Goal: Task Accomplishment & Management: Use online tool/utility

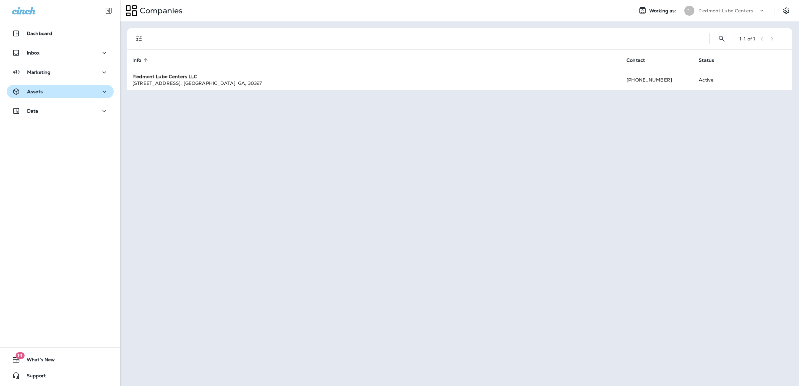
click at [28, 91] on p "Assets" at bounding box center [35, 91] width 16 height 5
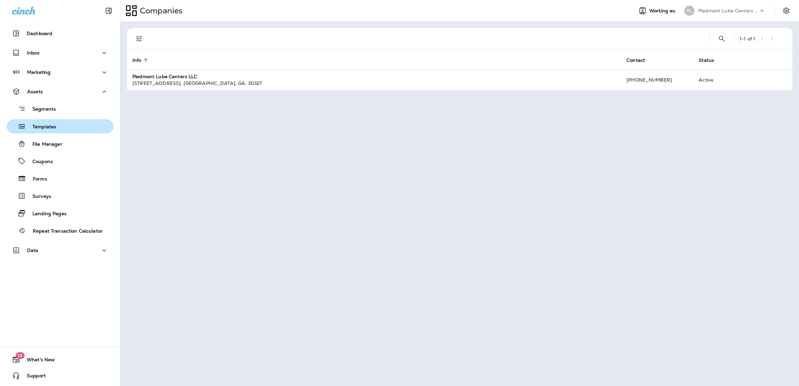
click at [49, 127] on p "Templates" at bounding box center [41, 127] width 30 height 6
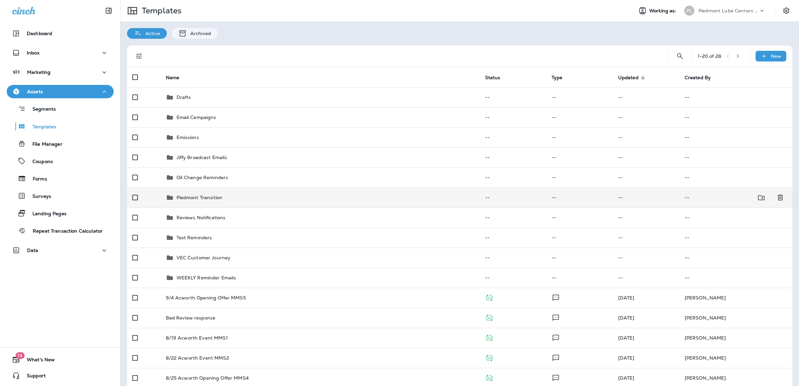
click at [175, 195] on div "Piedmont Transition" at bounding box center [320, 198] width 309 height 8
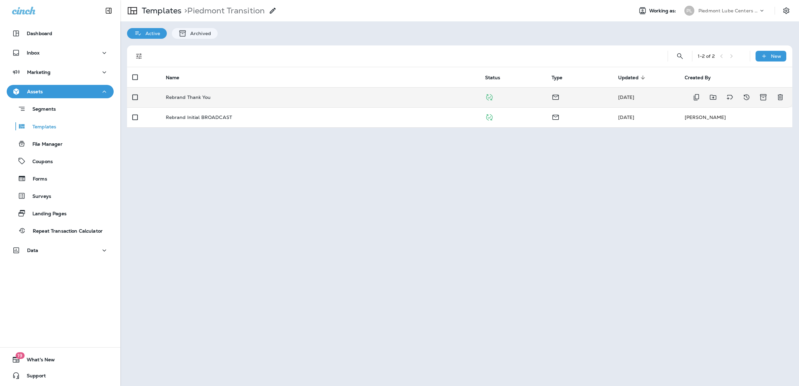
click at [182, 96] on p "Rebrand Thank You" at bounding box center [188, 97] width 45 height 5
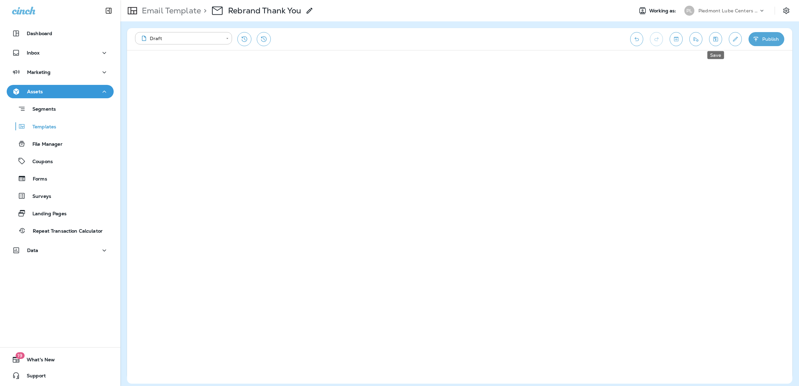
click at [717, 38] on icon "Save" at bounding box center [715, 39] width 7 height 7
click at [715, 44] on button "Save" at bounding box center [715, 39] width 13 height 14
click at [715, 41] on icon "Save" at bounding box center [716, 39] width 5 height 5
click at [714, 43] on button "Save" at bounding box center [715, 39] width 13 height 14
click at [719, 38] on button "Save" at bounding box center [715, 39] width 13 height 14
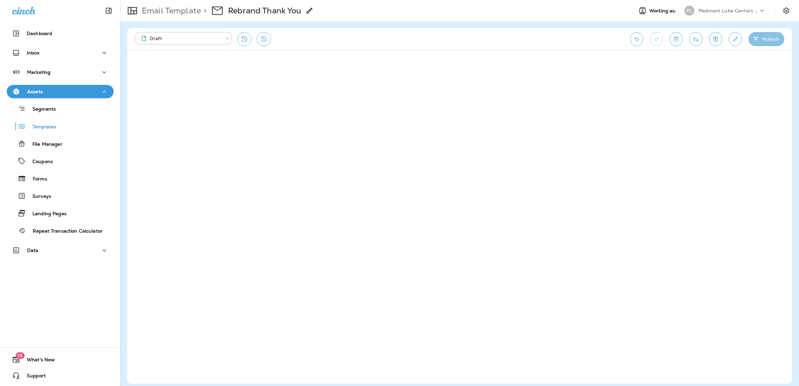
click at [762, 44] on button "Publish" at bounding box center [767, 39] width 36 height 14
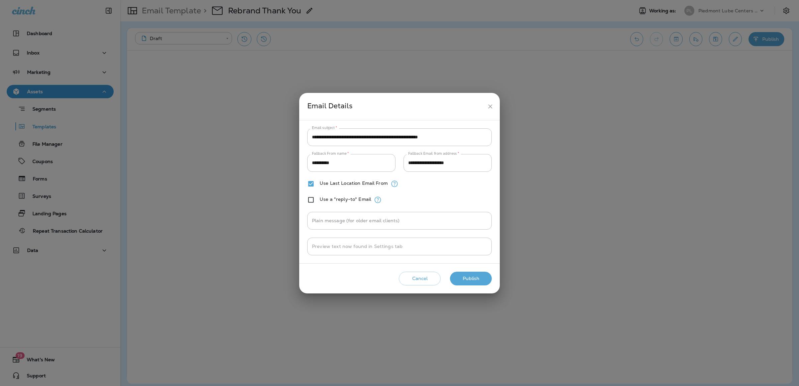
click at [477, 281] on button "Publish" at bounding box center [471, 279] width 42 height 14
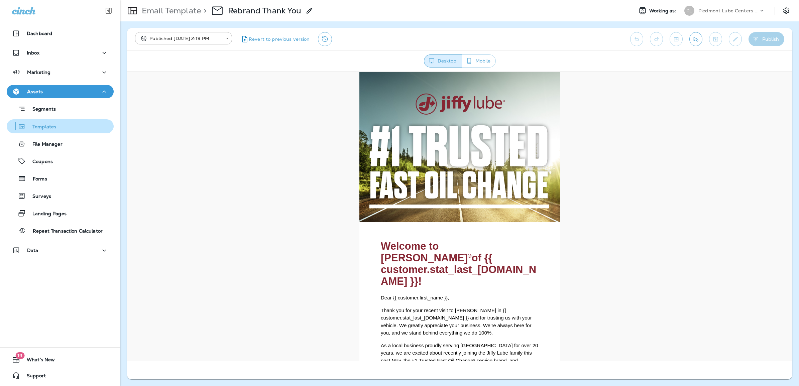
click at [39, 128] on p "Templates" at bounding box center [41, 127] width 30 height 6
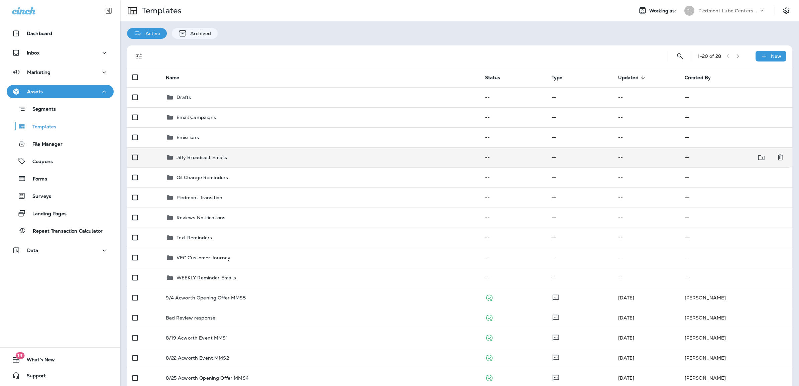
click at [204, 159] on p "Jiffy Broadcast Emails" at bounding box center [202, 157] width 51 height 5
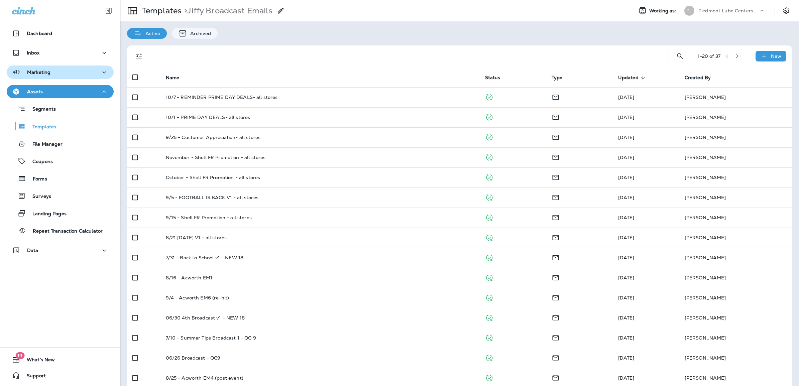
click at [40, 68] on div "Marketing" at bounding box center [31, 72] width 38 height 8
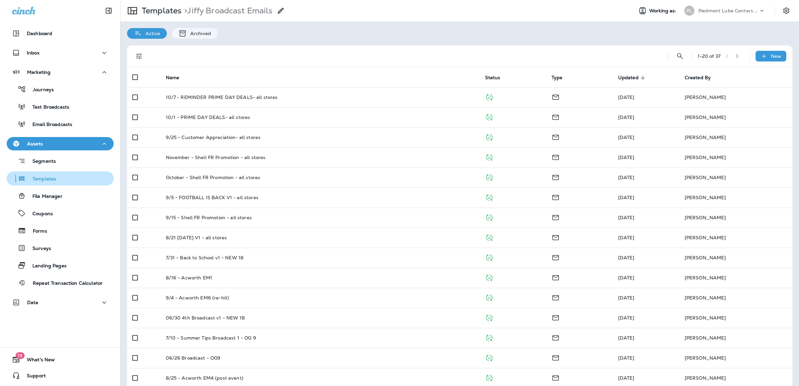
click at [41, 181] on p "Templates" at bounding box center [41, 179] width 30 height 6
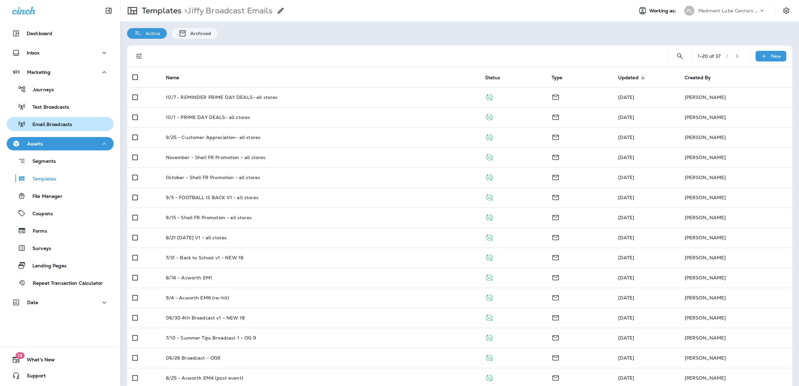
click at [41, 127] on p "Email Broadcasts" at bounding box center [49, 125] width 46 height 6
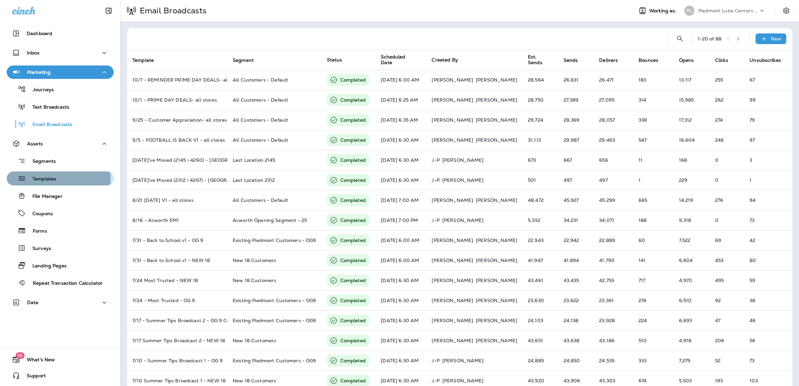
click at [37, 181] on p "Templates" at bounding box center [41, 179] width 30 height 6
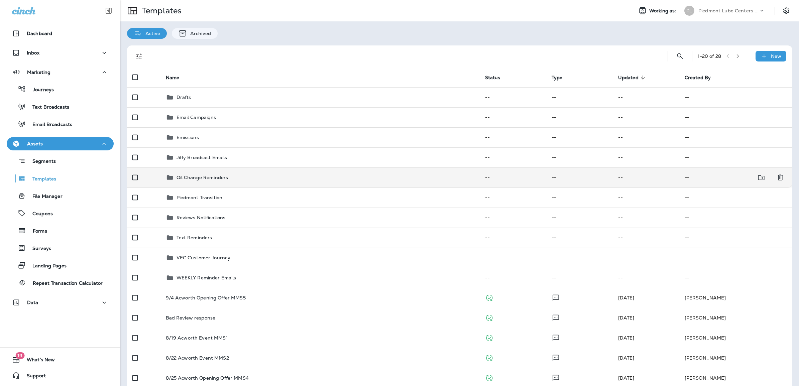
click at [213, 176] on p "Oil Change Reminders" at bounding box center [203, 177] width 52 height 5
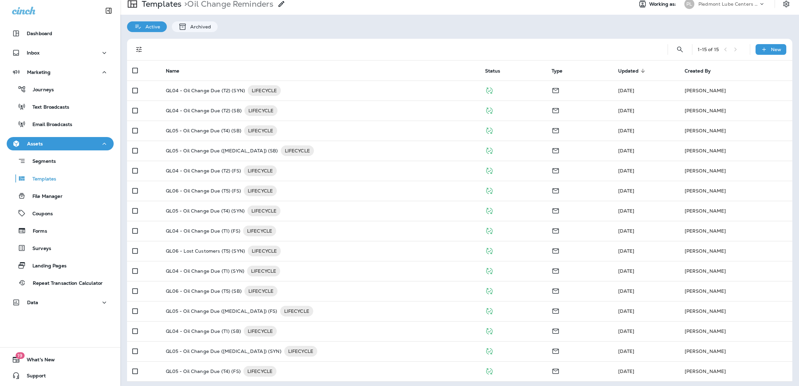
scroll to position [9, 0]
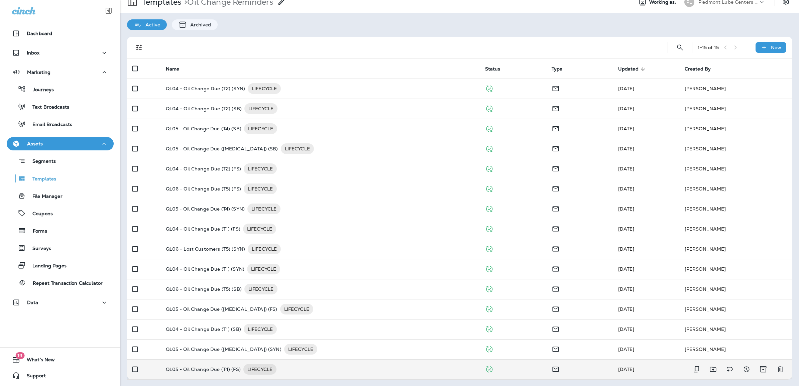
click at [201, 369] on p "QL05 - Oil Change Due (T4) (FS)" at bounding box center [203, 369] width 75 height 11
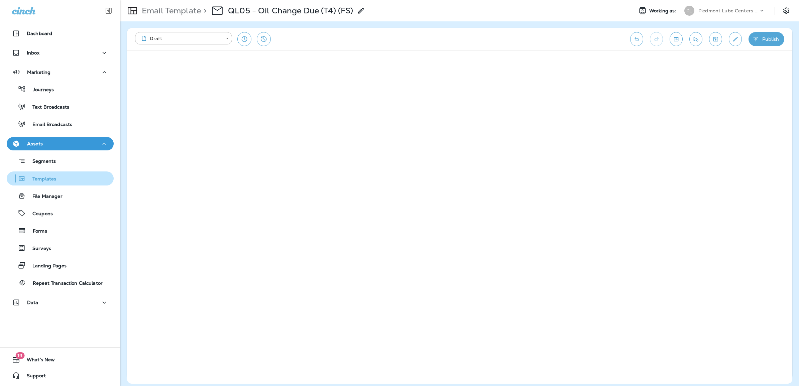
click at [33, 181] on p "Templates" at bounding box center [41, 179] width 30 height 6
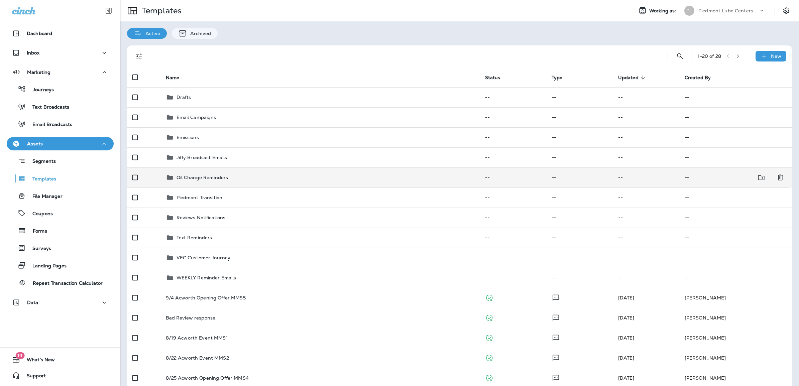
click at [211, 177] on p "Oil Change Reminders" at bounding box center [203, 177] width 52 height 5
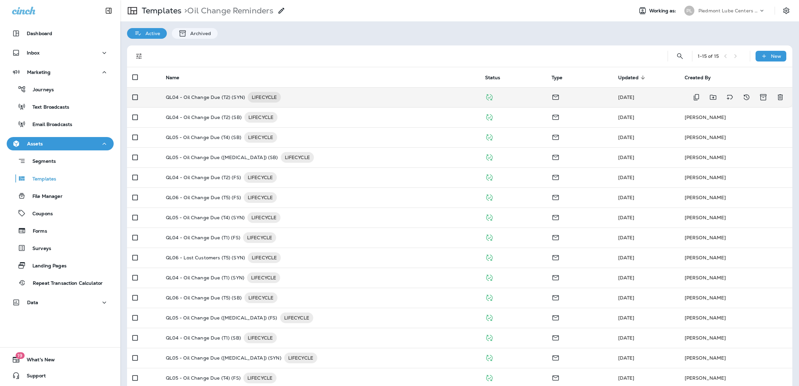
click at [209, 97] on p "QL04 - Oil Change Due (T2) (SYN)" at bounding box center [205, 97] width 79 height 11
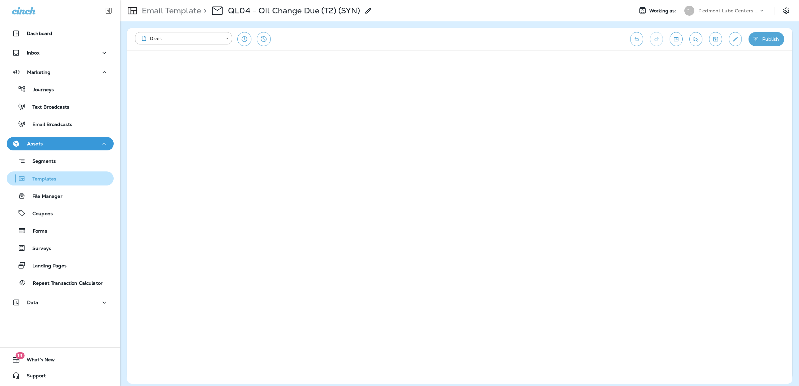
click at [49, 179] on p "Templates" at bounding box center [41, 179] width 30 height 6
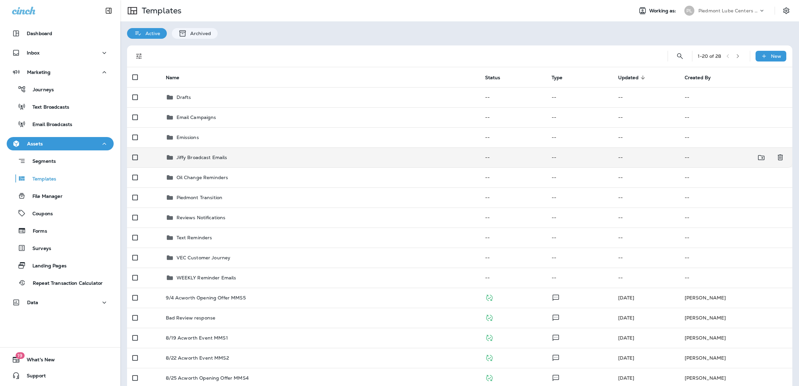
click at [187, 157] on p "Jiffy Broadcast Emails" at bounding box center [202, 157] width 51 height 5
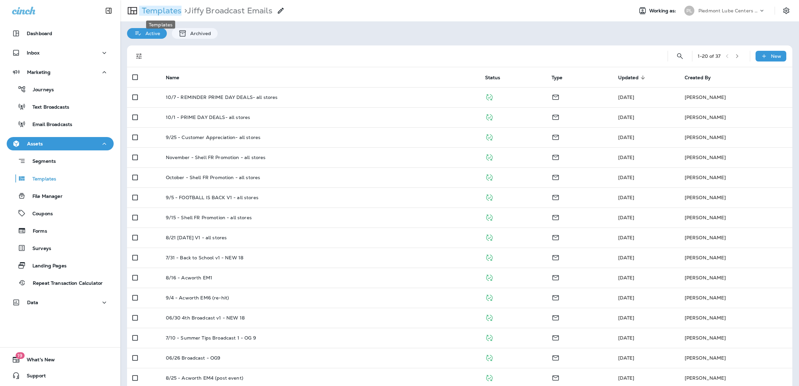
click at [158, 8] on p "Templates" at bounding box center [160, 11] width 42 height 10
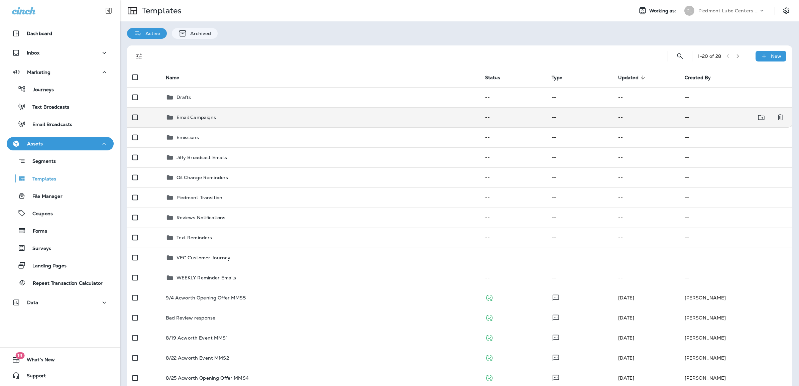
click at [203, 121] on div "Email Campaigns" at bounding box center [197, 117] width 40 height 8
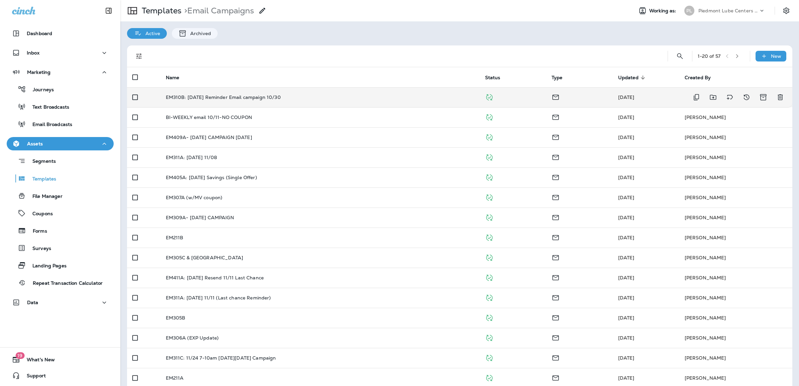
click at [280, 100] on p "EM310B: [DATE] Reminder Email campaign 10/30" at bounding box center [223, 97] width 115 height 5
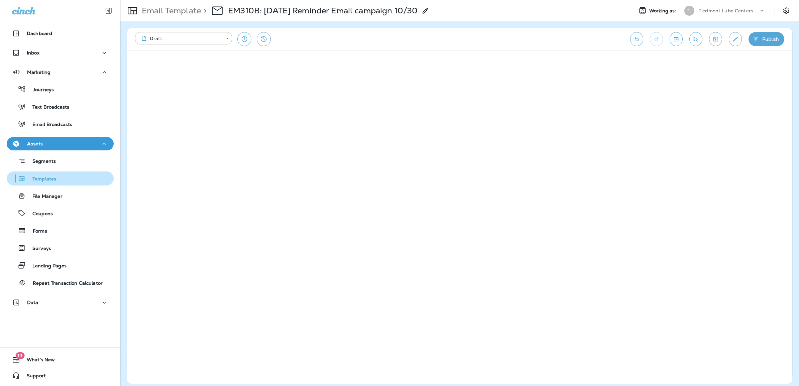
click at [51, 177] on p "Templates" at bounding box center [41, 179] width 30 height 6
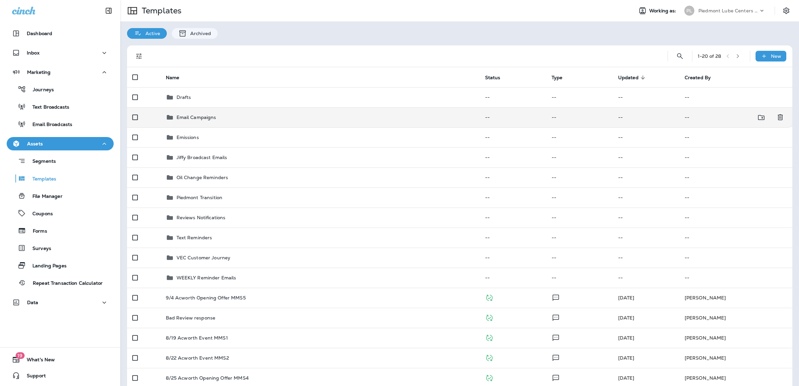
click at [206, 119] on p "Email Campaigns" at bounding box center [197, 117] width 40 height 5
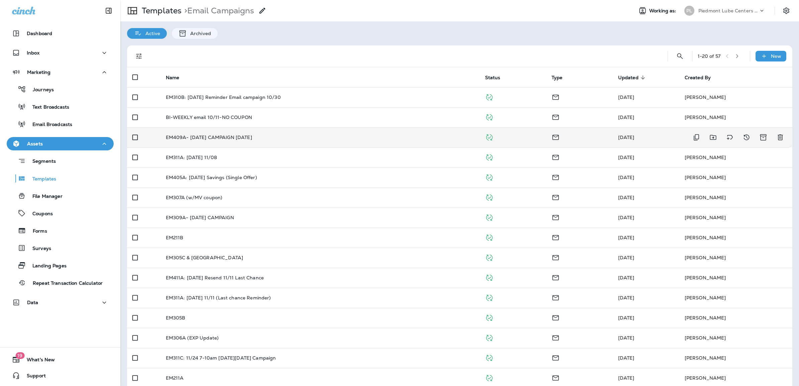
click at [231, 136] on p "EM409A- [DATE] CAMPAIGN [DATE]" at bounding box center [209, 137] width 86 height 5
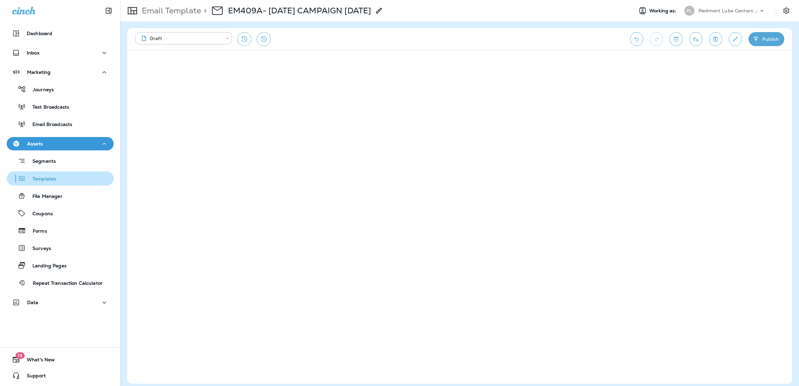
click at [44, 178] on p "Templates" at bounding box center [41, 179] width 30 height 6
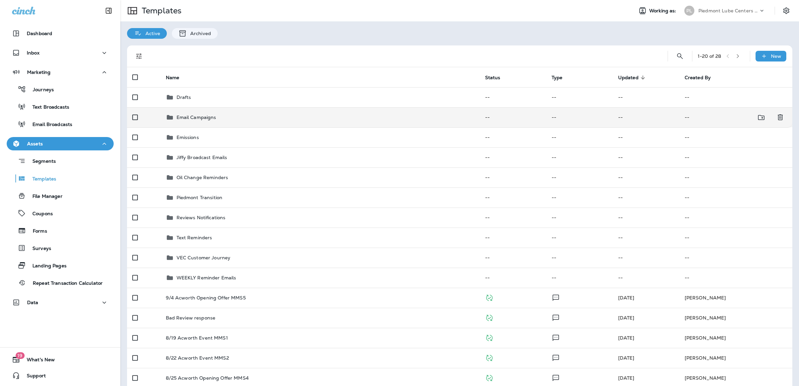
click at [198, 118] on p "Email Campaigns" at bounding box center [197, 117] width 40 height 5
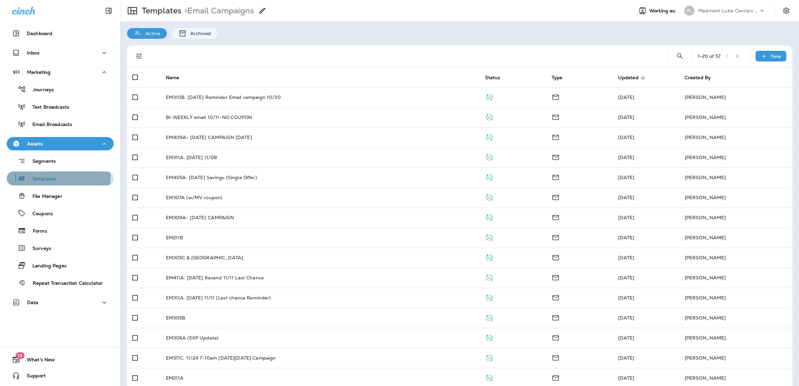
click at [37, 177] on p "Templates" at bounding box center [41, 179] width 30 height 6
click at [160, 9] on p "Templates" at bounding box center [160, 11] width 42 height 10
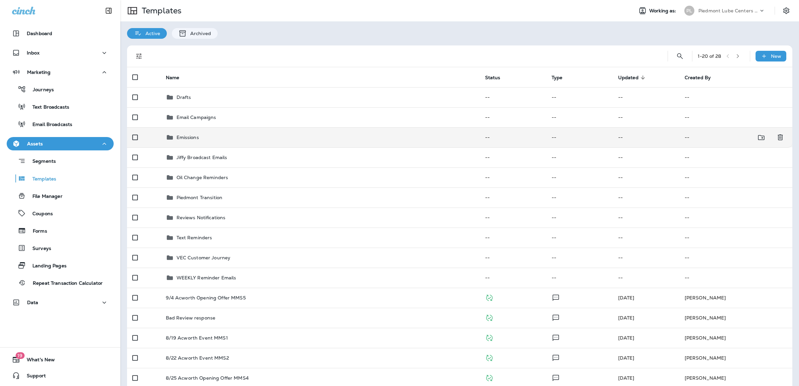
click at [191, 136] on p "Emissions" at bounding box center [188, 137] width 22 height 5
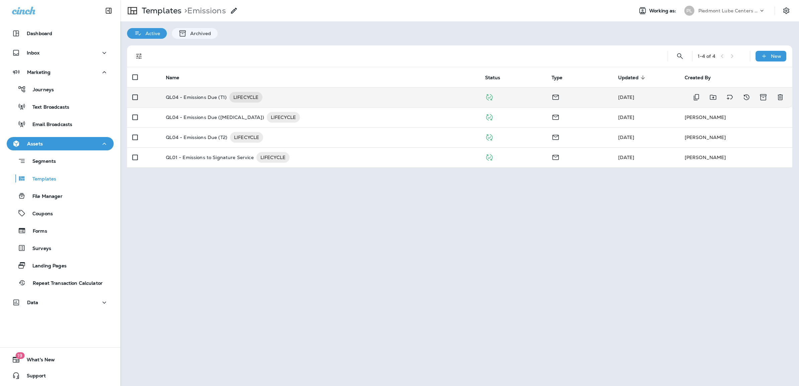
click at [211, 94] on p "QL04 - Emissions Due (T1)" at bounding box center [196, 97] width 61 height 11
